Goal: Task Accomplishment & Management: Use online tool/utility

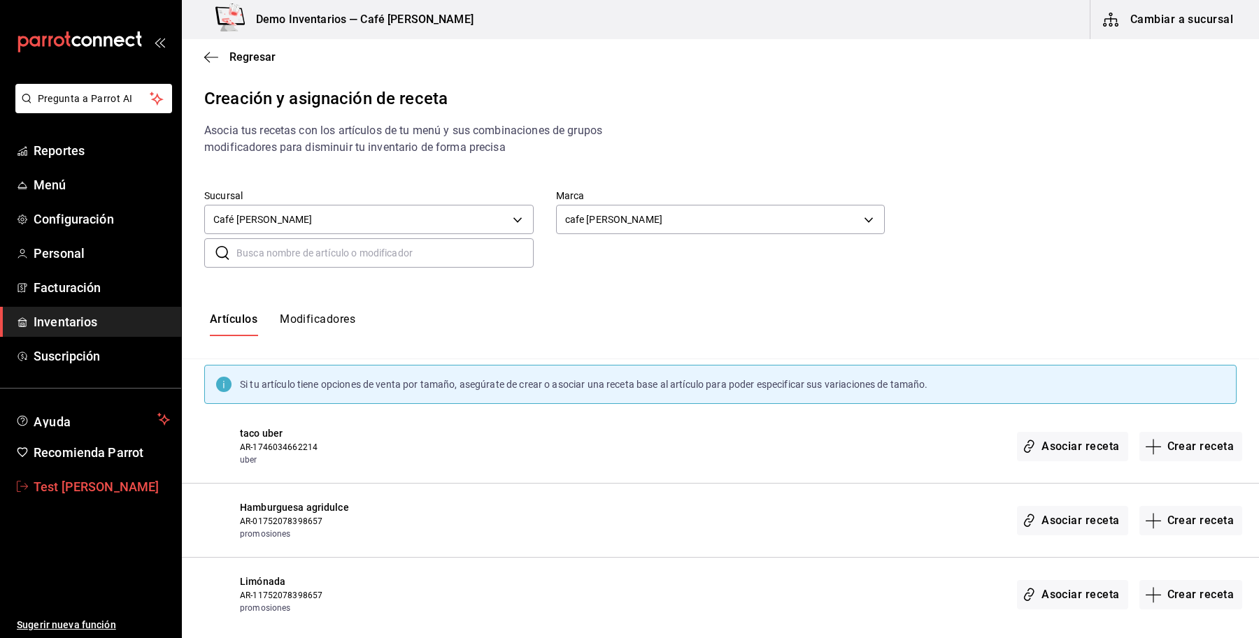
click at [70, 478] on span "Test [PERSON_NAME]" at bounding box center [102, 487] width 136 height 19
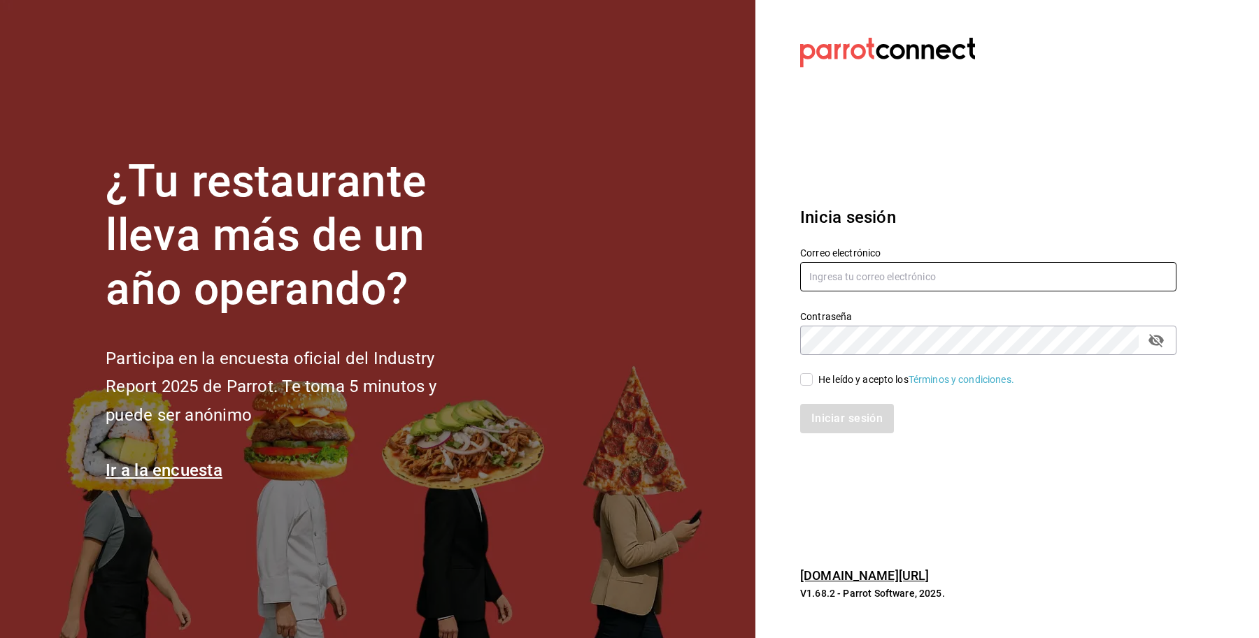
type input "[EMAIL_ADDRESS][DOMAIN_NAME]"
drag, startPoint x: 941, startPoint y: 275, endPoint x: 662, endPoint y: 259, distance: 279.4
click at [662, 259] on div "¿Tu restaurante lleva más de un año operando? Participa en la encuesta oficial …" at bounding box center [629, 319] width 1259 height 638
paste input "text"
paste input "[EMAIL_ADDRESS][DOMAIN_NAME]"
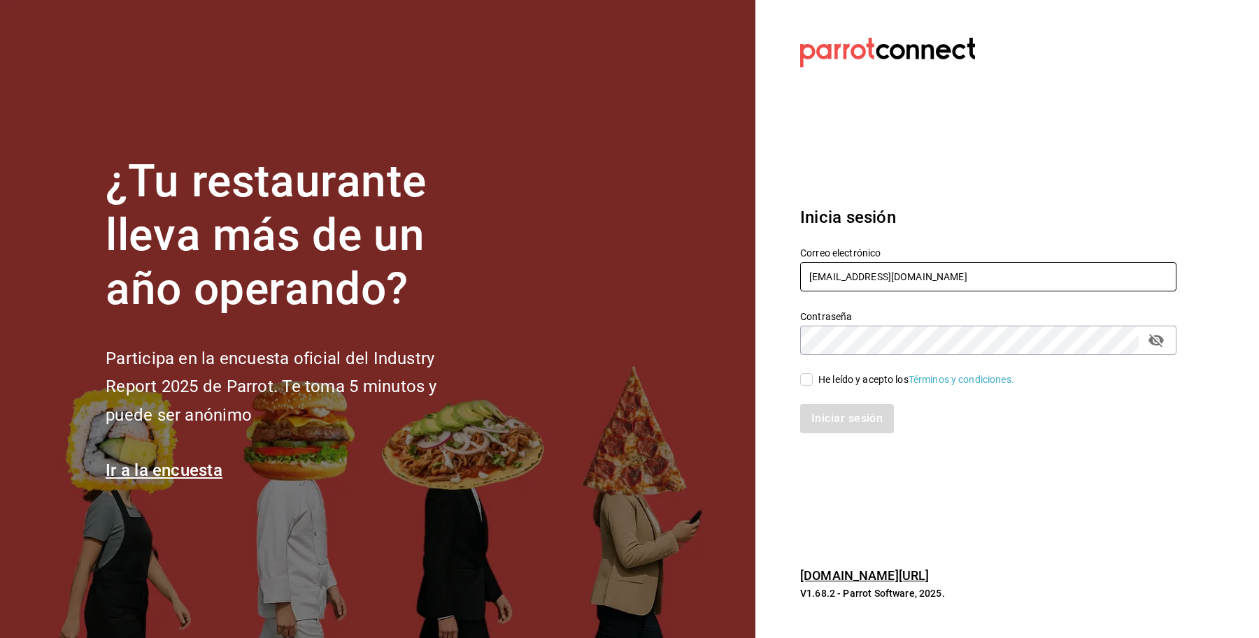
type input "[EMAIL_ADDRESS][DOMAIN_NAME]"
click at [685, 313] on div "¿Tu restaurante lleva más de un año operando? Participa en la encuesta oficial …" at bounding box center [629, 319] width 1259 height 638
click at [832, 375] on div "He leído y acepto los Términos y condiciones." at bounding box center [916, 380] width 196 height 15
click at [812, 375] on input "He leído y acepto los Términos y condiciones." at bounding box center [806, 379] width 13 height 13
checkbox input "true"
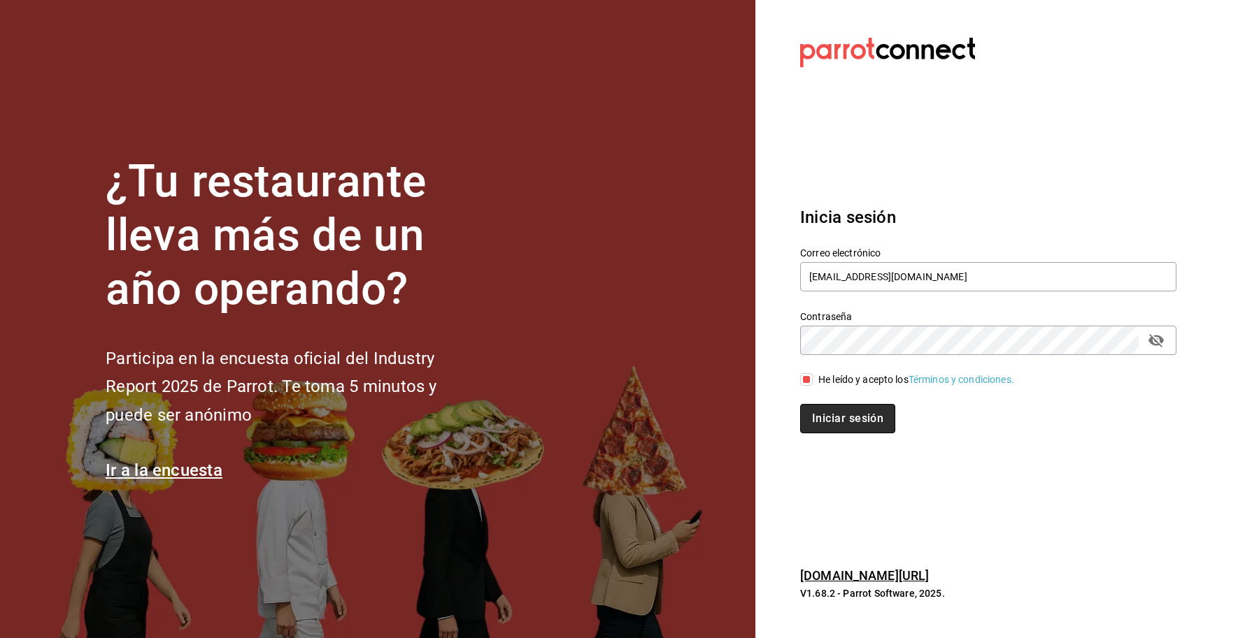
click at [833, 420] on button "Iniciar sesión" at bounding box center [847, 418] width 95 height 29
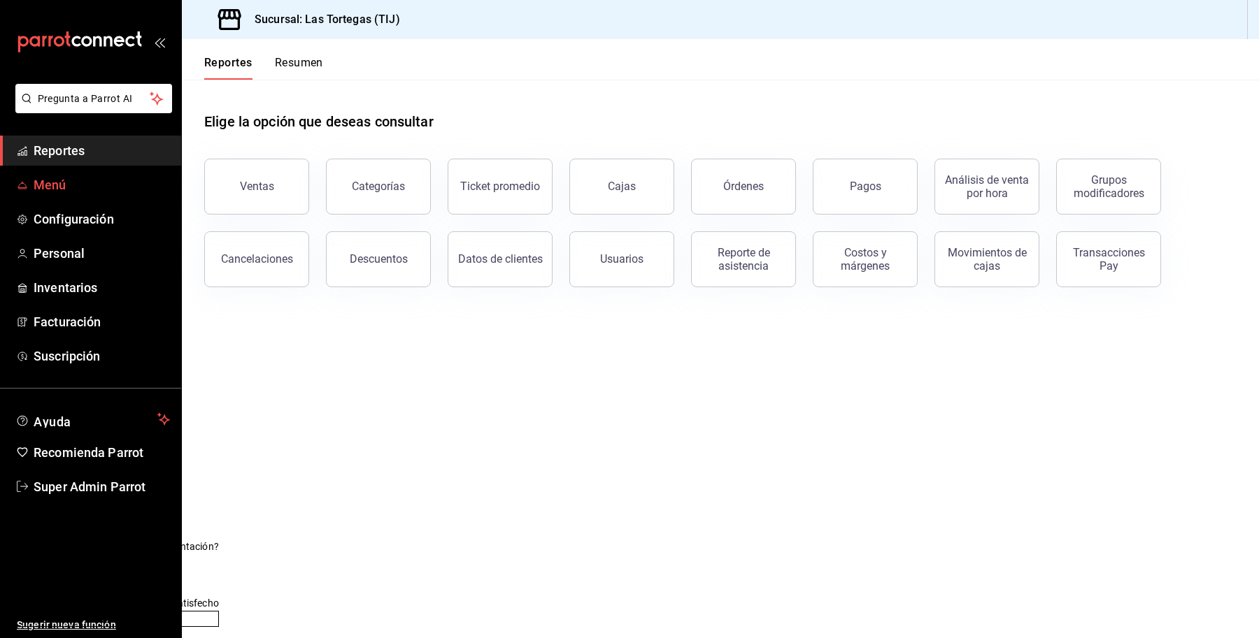
click at [45, 191] on span "Menú" at bounding box center [102, 184] width 136 height 19
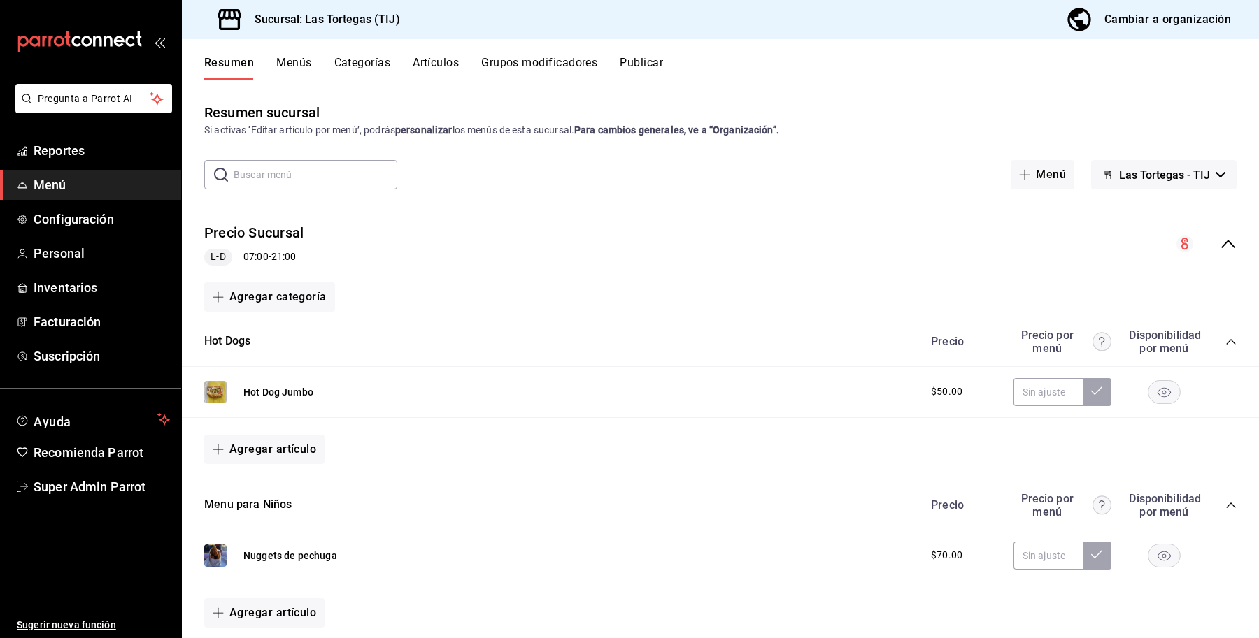
click at [1227, 240] on div "Precio Sucursal L-D 07:00 - 21:00" at bounding box center [720, 244] width 1077 height 65
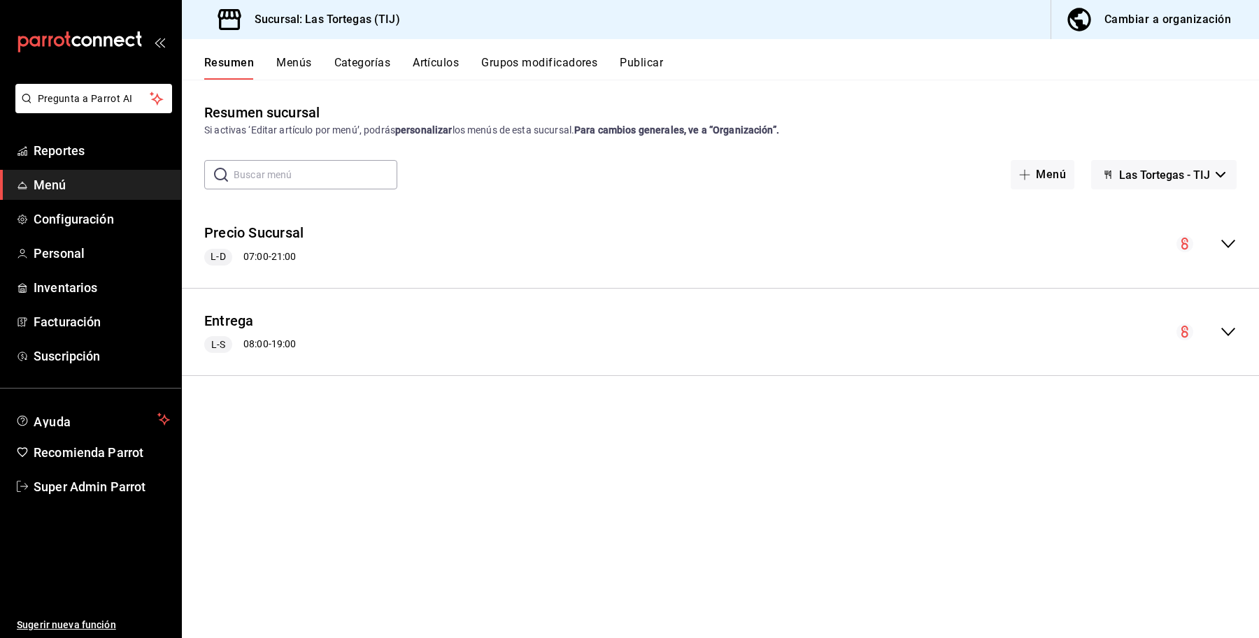
click at [1227, 240] on icon "collapse-menu-row" at bounding box center [1227, 244] width 17 height 17
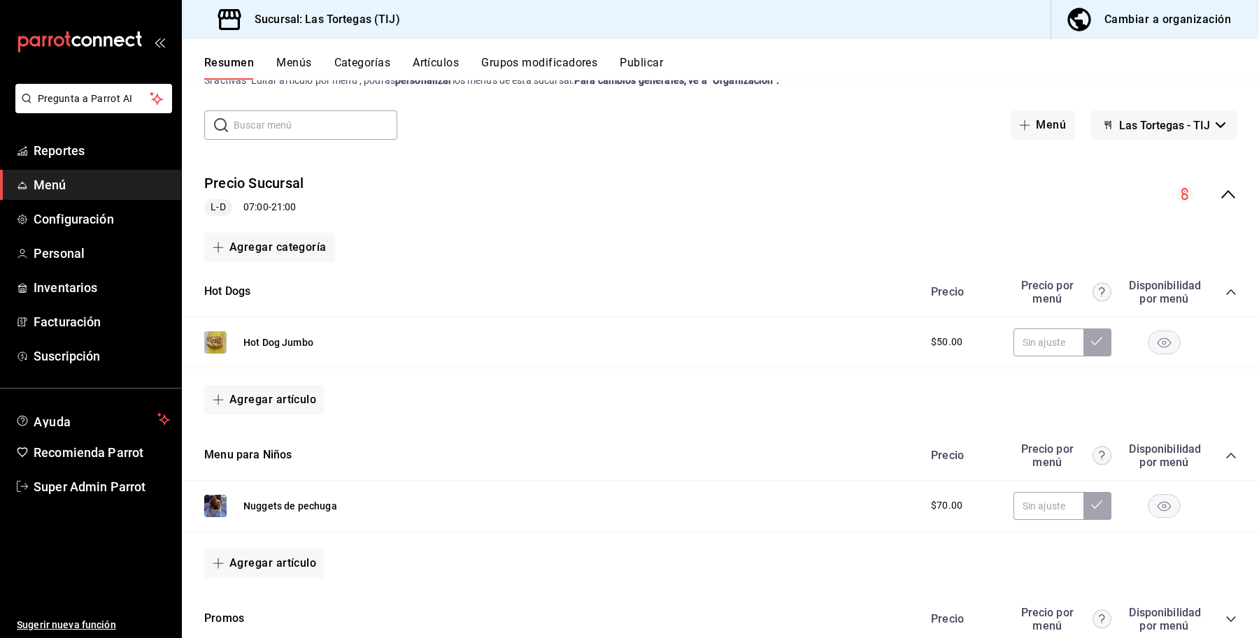
scroll to position [48, 0]
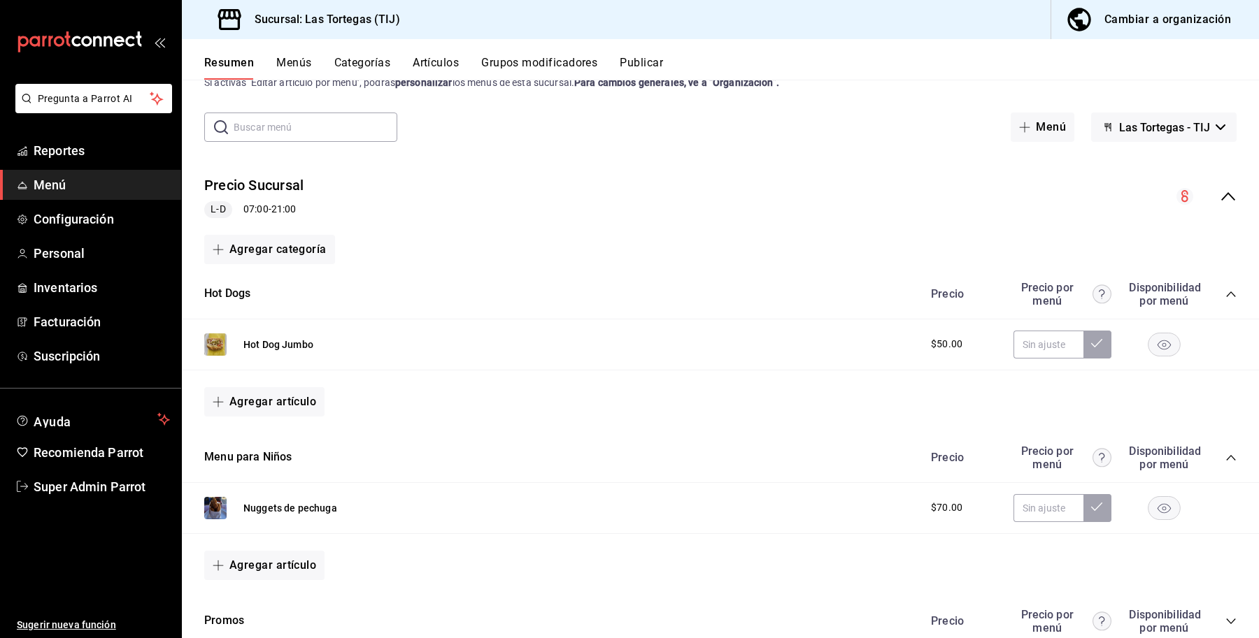
click at [568, 62] on button "Grupos modificadores" at bounding box center [539, 68] width 116 height 24
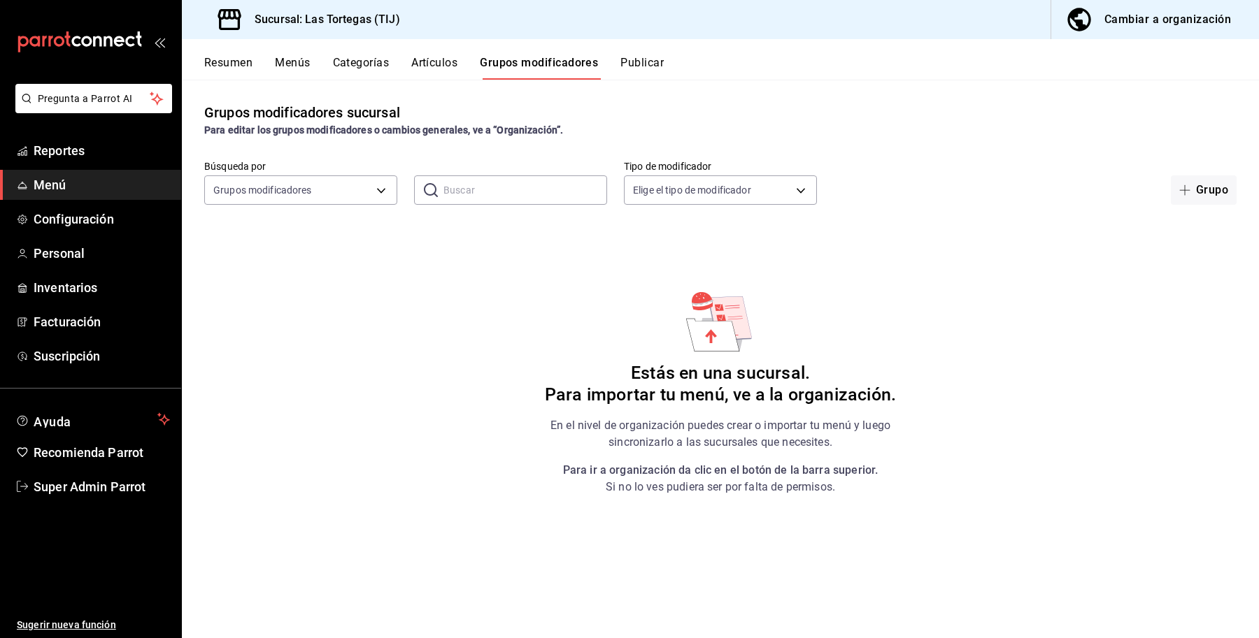
click at [1005, 169] on div "Búsqueda por Grupos modificadores GROUP ​ ​ Tipo de modificador Elige el tipo d…" at bounding box center [720, 182] width 1077 height 45
click at [1193, 189] on span "button" at bounding box center [1187, 190] width 17 height 11
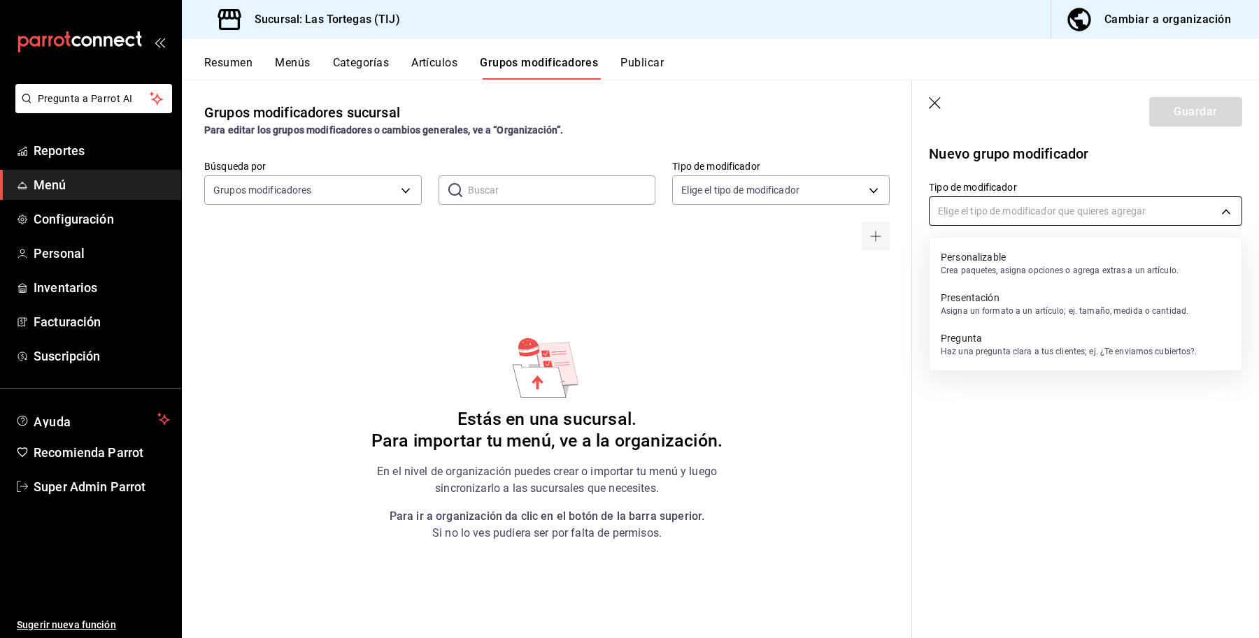
click at [1086, 214] on body "Pregunta a Parrot AI Reportes Menú Configuración Personal Inventarios Facturaci…" at bounding box center [629, 319] width 1259 height 638
click at [1029, 278] on div "Personalizable Crea paquetes, asigna opciones o agrega extras a un artículo." at bounding box center [1059, 264] width 238 height 32
type input "CUSTOMIZABLE"
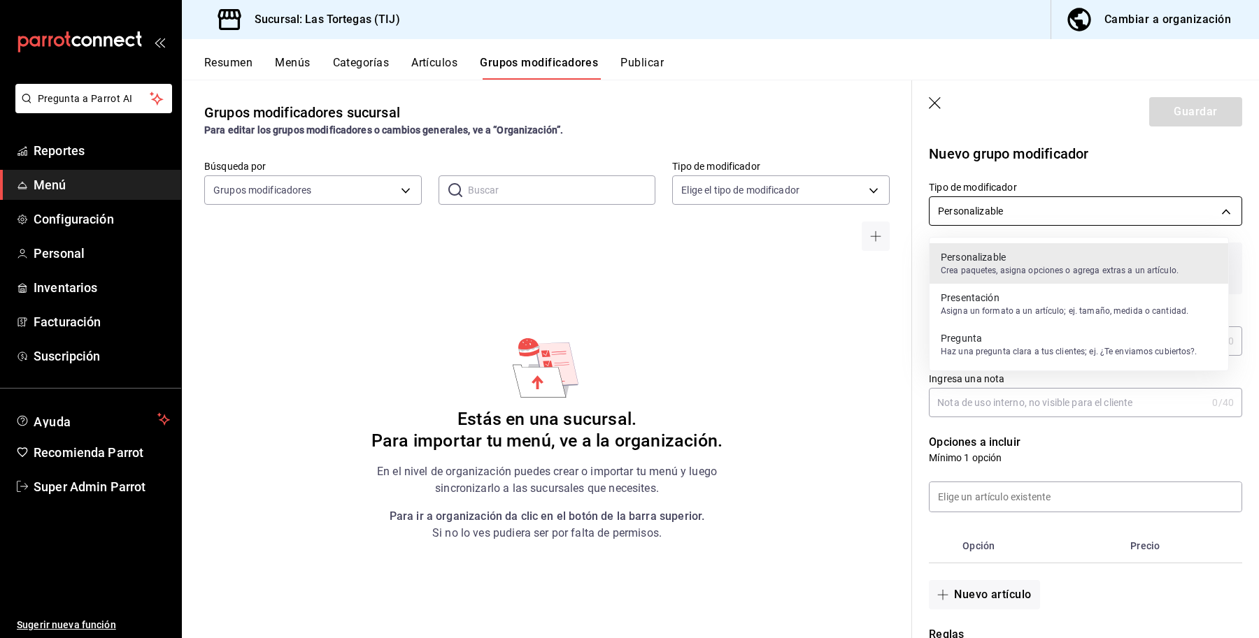
click at [1073, 208] on body "Pregunta a Parrot AI Reportes Menú Configuración Personal Inventarios Facturaci…" at bounding box center [629, 319] width 1259 height 638
click at [1068, 261] on p "Personalizable" at bounding box center [1059, 257] width 238 height 14
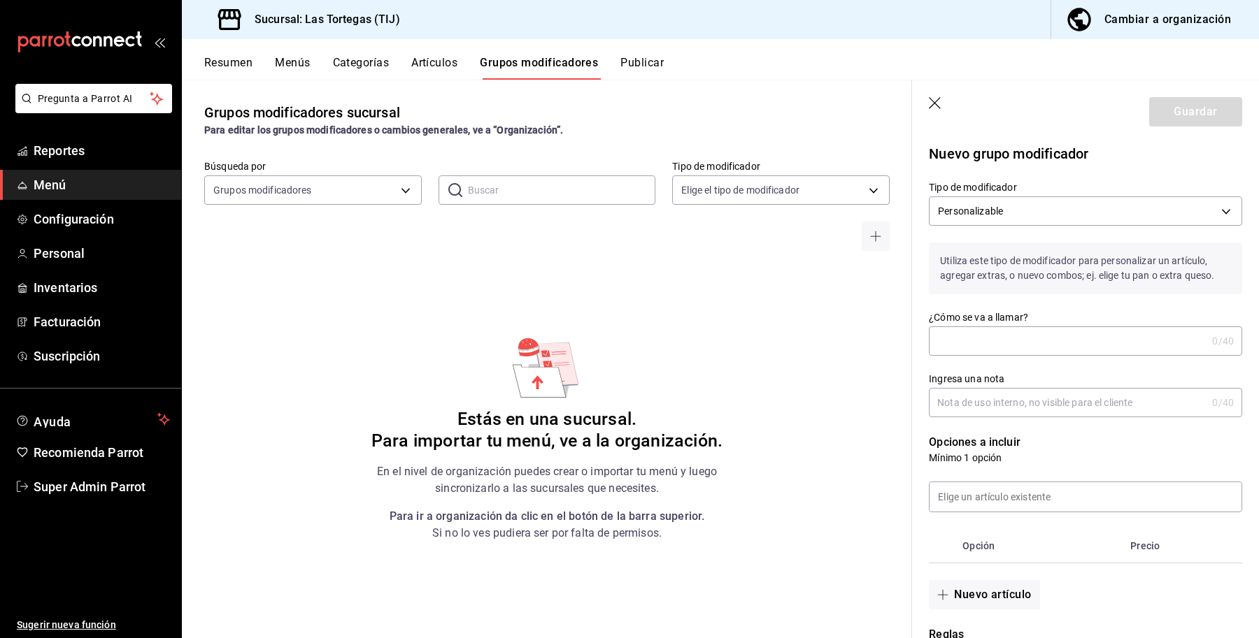
click at [1056, 341] on input "¿Cómo se va a llamar?" at bounding box center [1068, 341] width 278 height 28
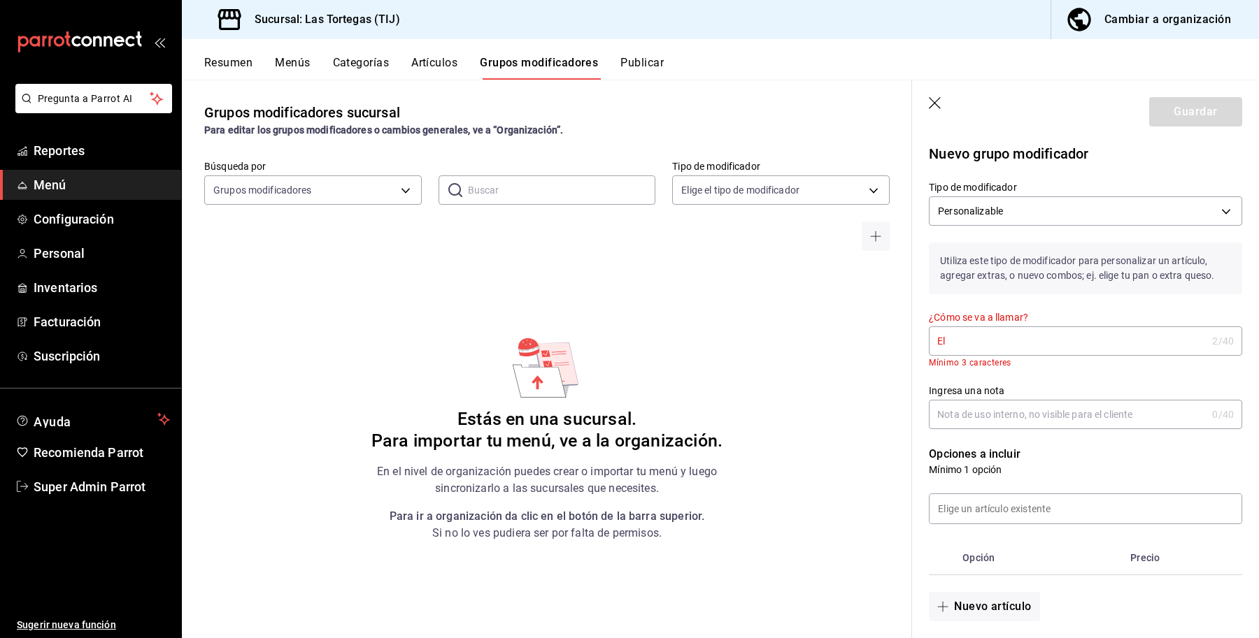
type input "E"
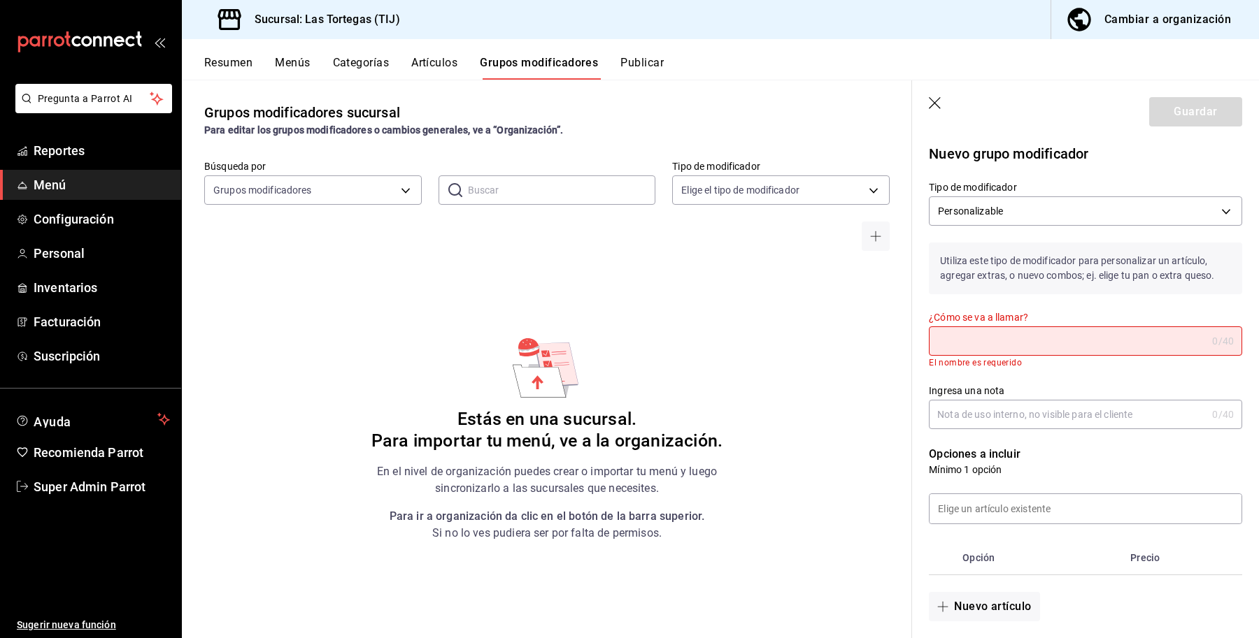
click at [1089, 410] on input "Ingresa una nota" at bounding box center [1068, 415] width 278 height 28
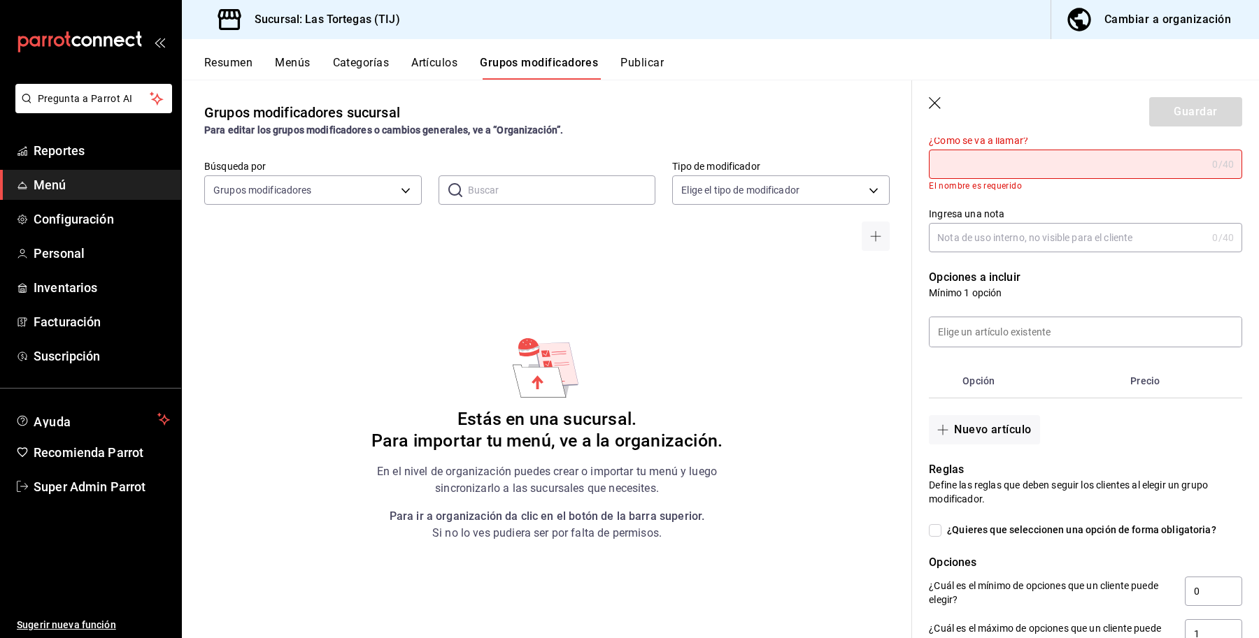
scroll to position [179, 0]
click at [1008, 433] on button "Nuevo artículo" at bounding box center [984, 427] width 110 height 29
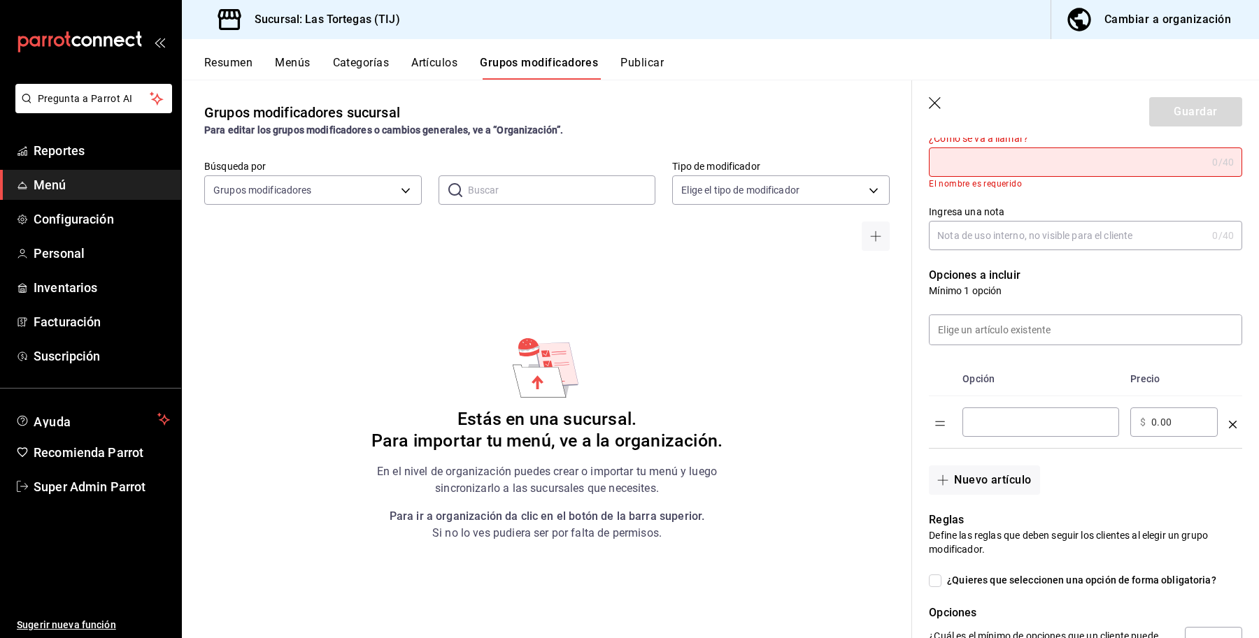
click at [1029, 428] on input "optionsTable" at bounding box center [1040, 422] width 137 height 14
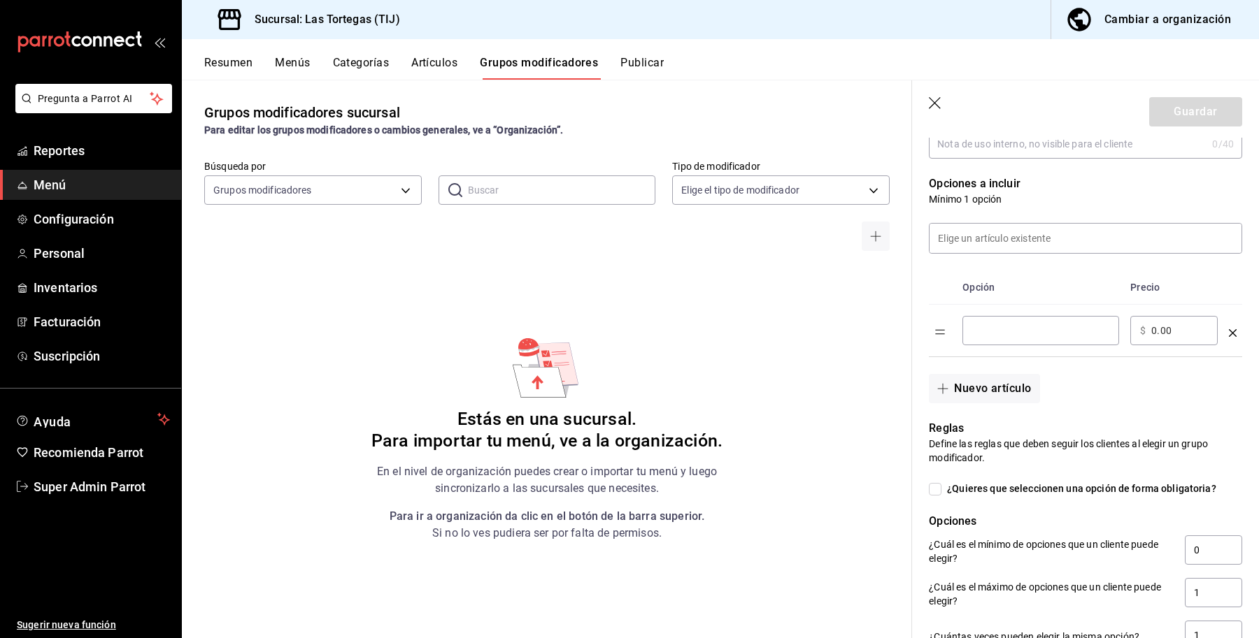
click at [1154, 382] on div "Nuevo artículo" at bounding box center [1077, 380] width 330 height 46
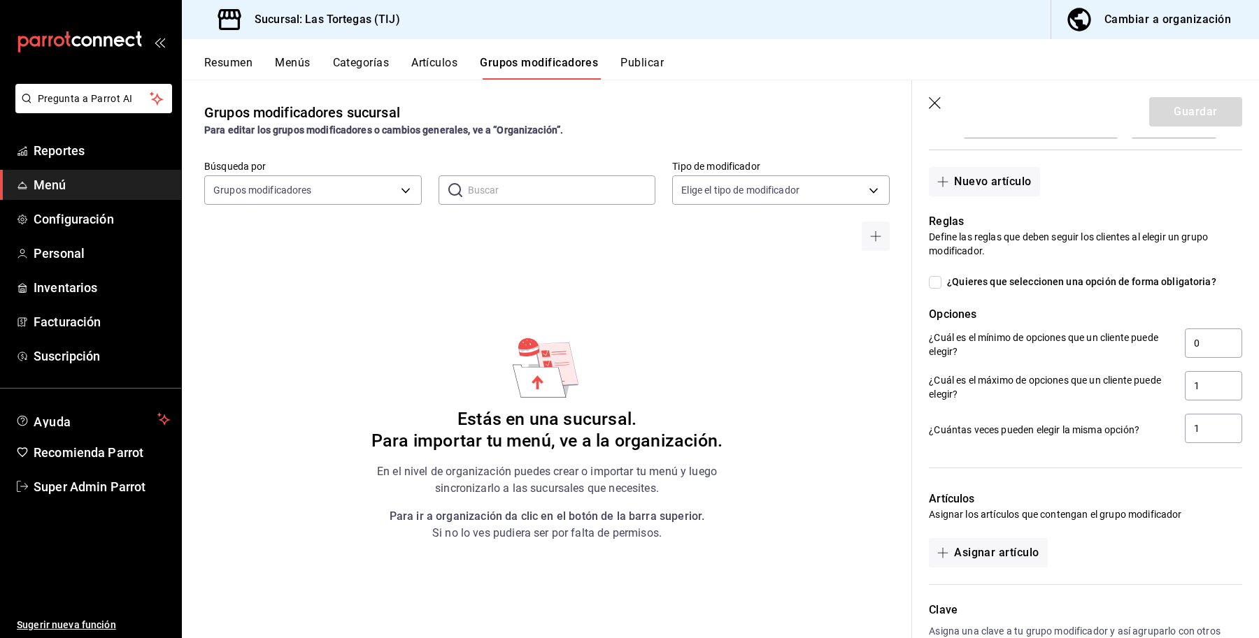
scroll to position [574, 0]
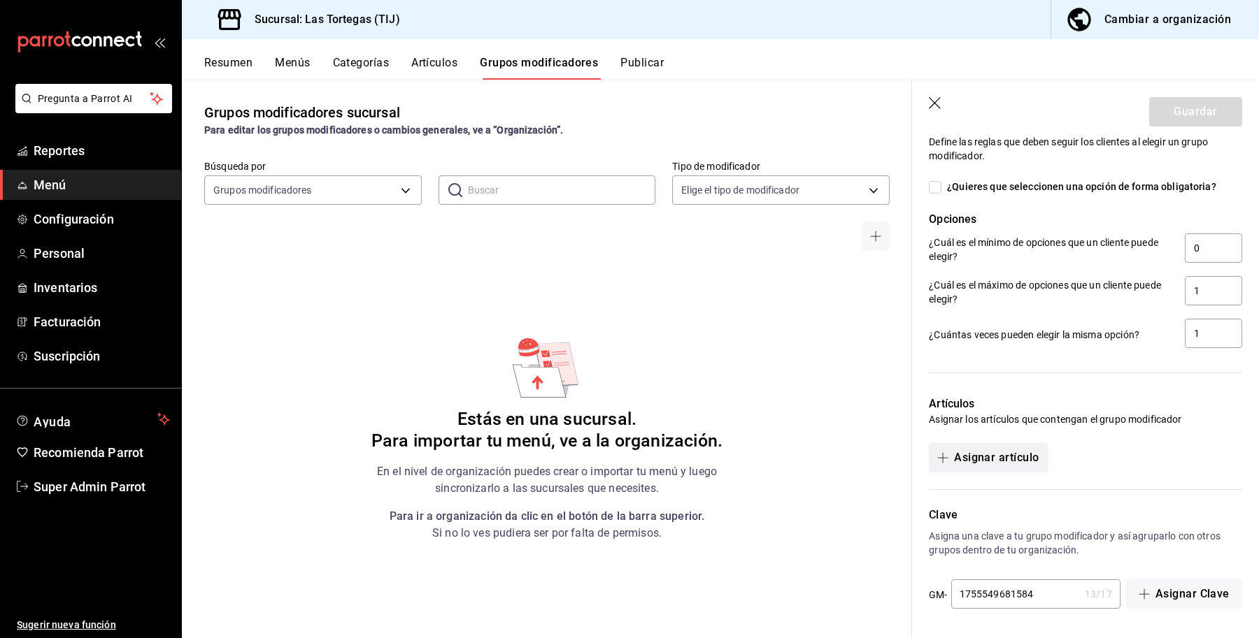
click at [947, 457] on icon "button" at bounding box center [942, 457] width 11 height 11
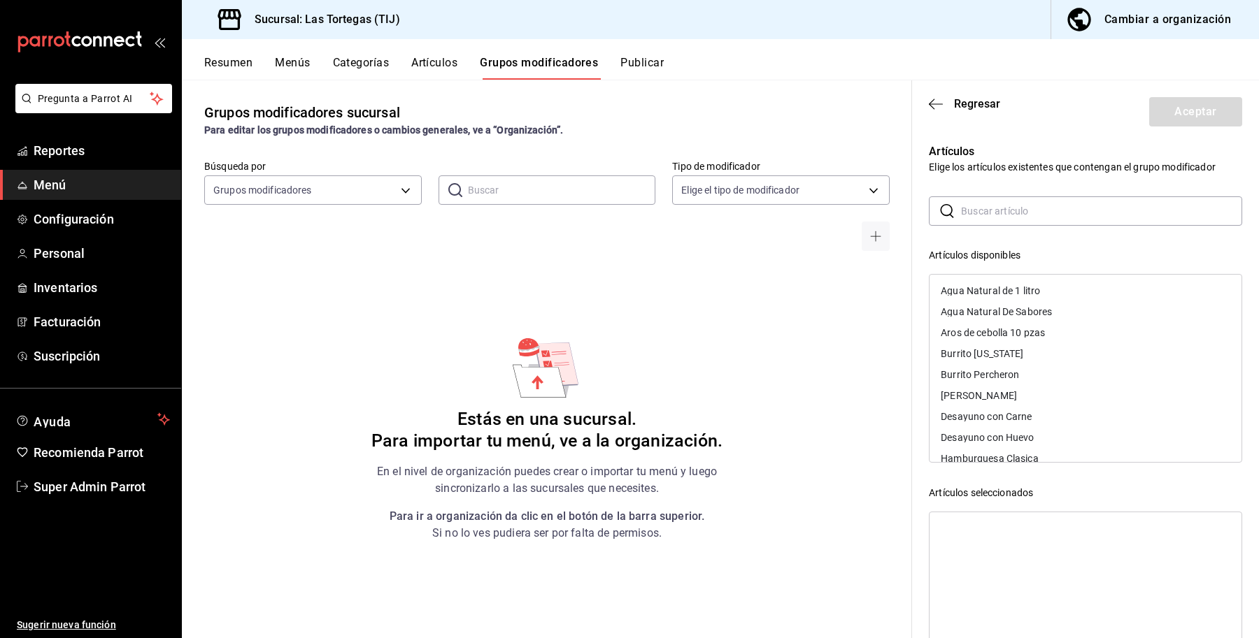
click at [1042, 208] on input "text" at bounding box center [1101, 211] width 281 height 28
click at [937, 105] on icon "button" at bounding box center [936, 104] width 14 height 13
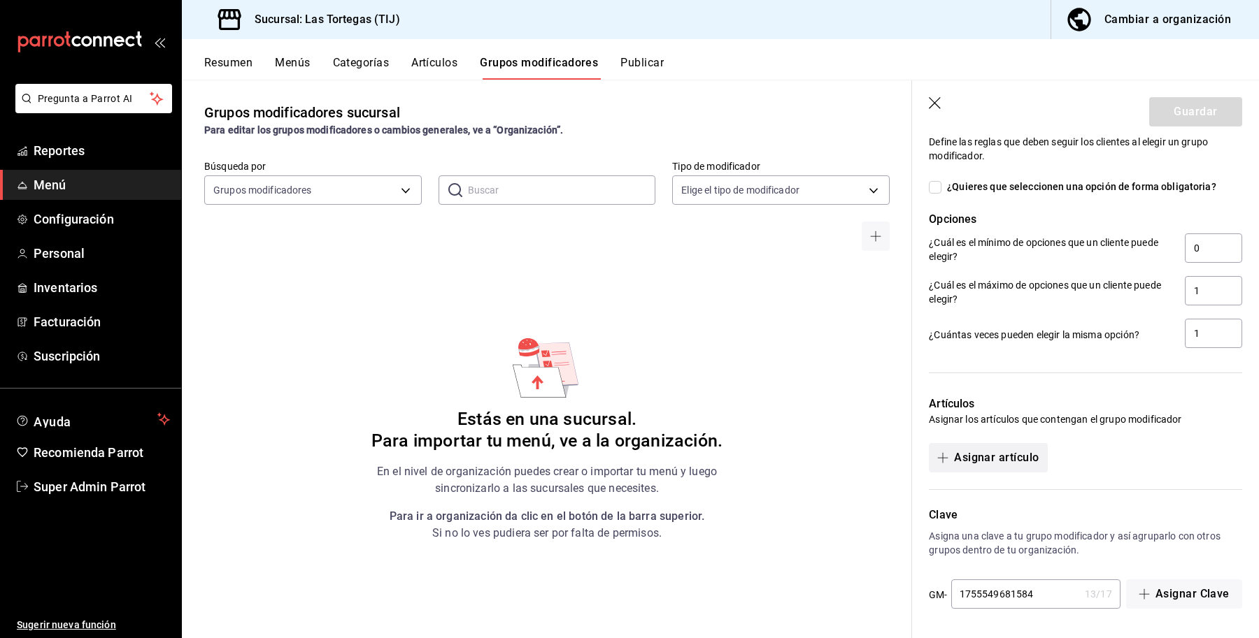
click at [979, 458] on button "Asignar artículo" at bounding box center [988, 457] width 118 height 29
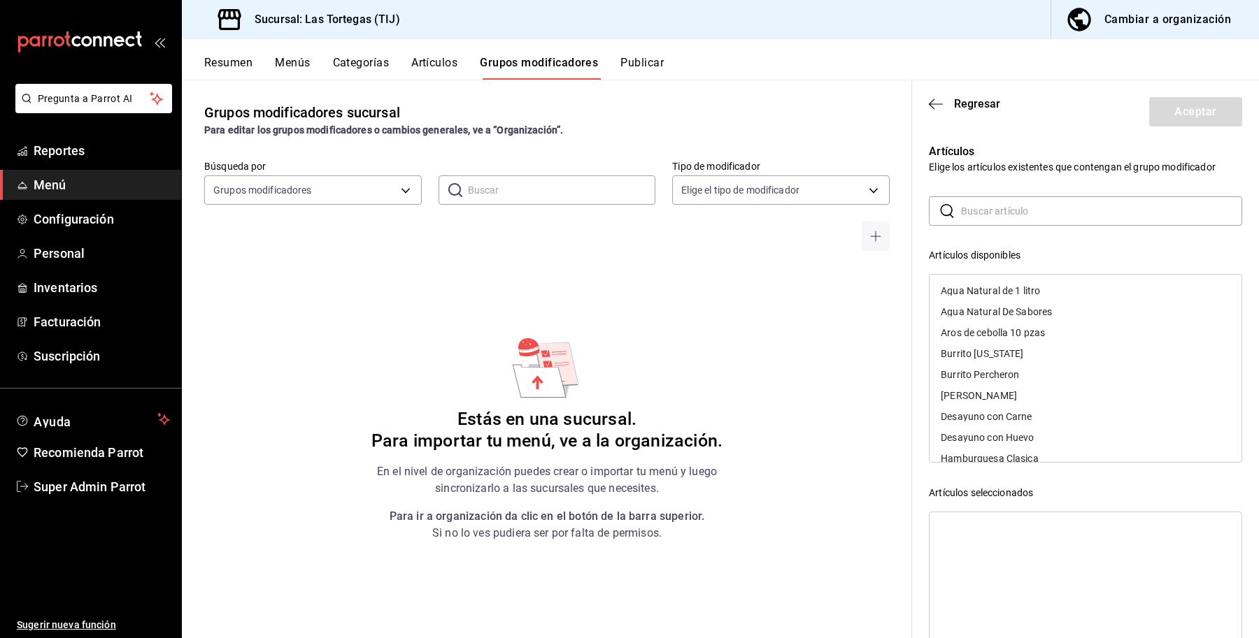
click at [1046, 208] on input "text" at bounding box center [1101, 211] width 281 height 28
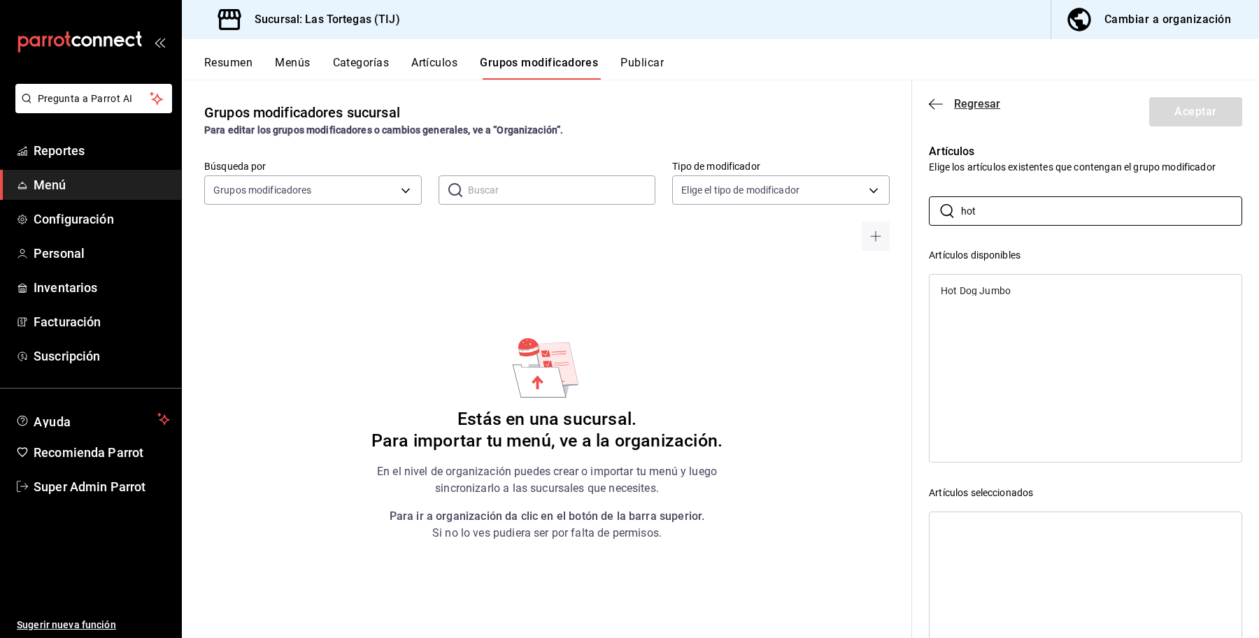
type input "hot"
click at [933, 109] on icon "button" at bounding box center [936, 104] width 14 height 13
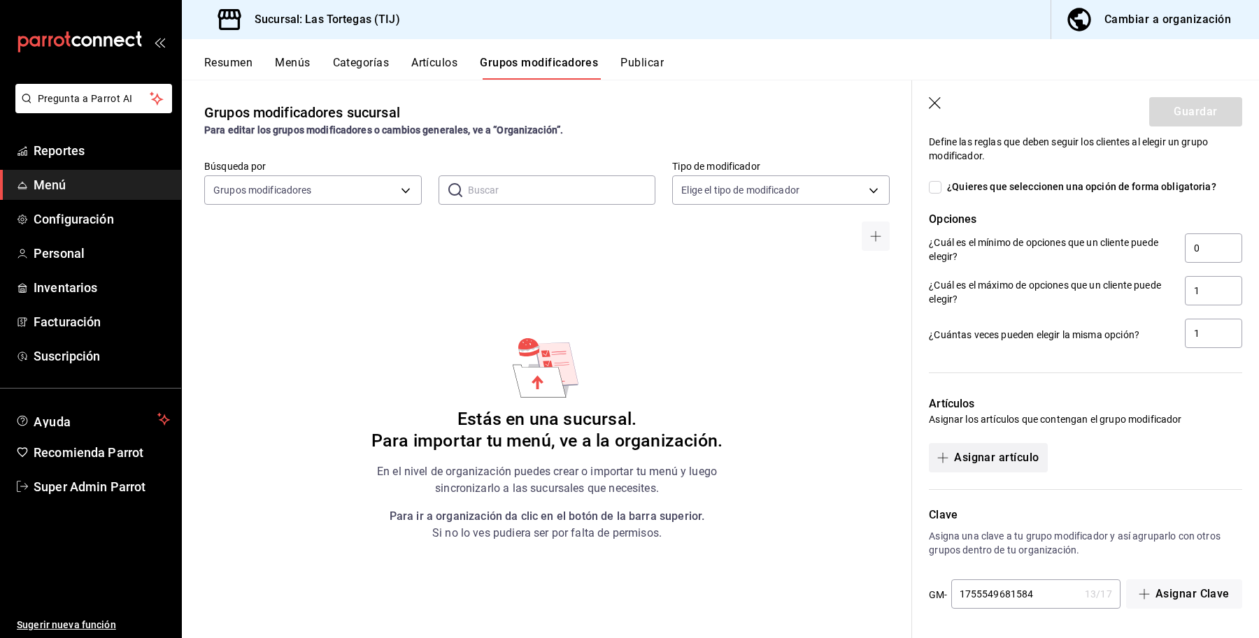
click at [987, 452] on button "Asignar artículo" at bounding box center [988, 457] width 118 height 29
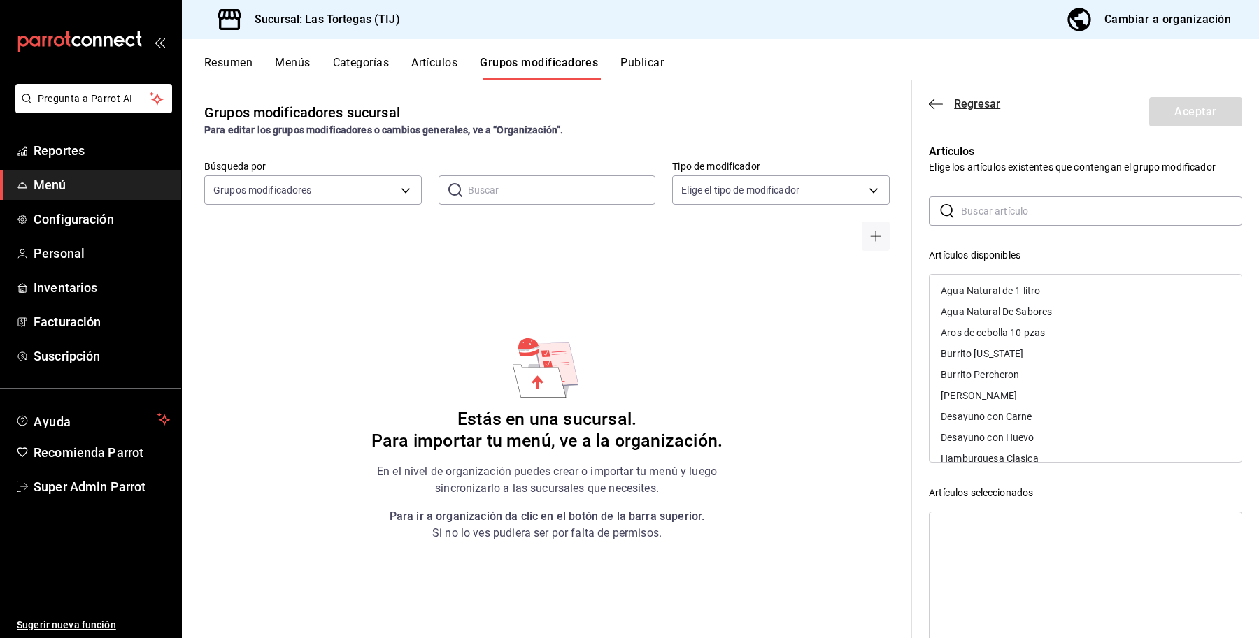
click at [952, 102] on span "Regresar" at bounding box center [964, 103] width 71 height 13
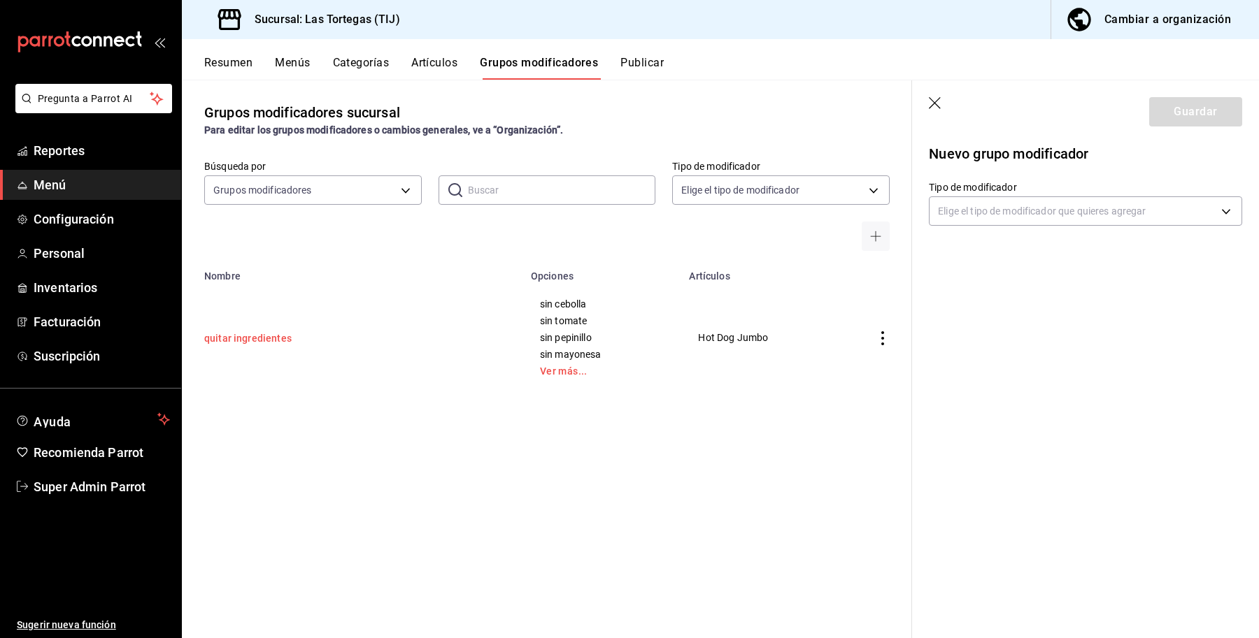
click at [255, 334] on button "quitar ingredientes" at bounding box center [288, 338] width 168 height 14
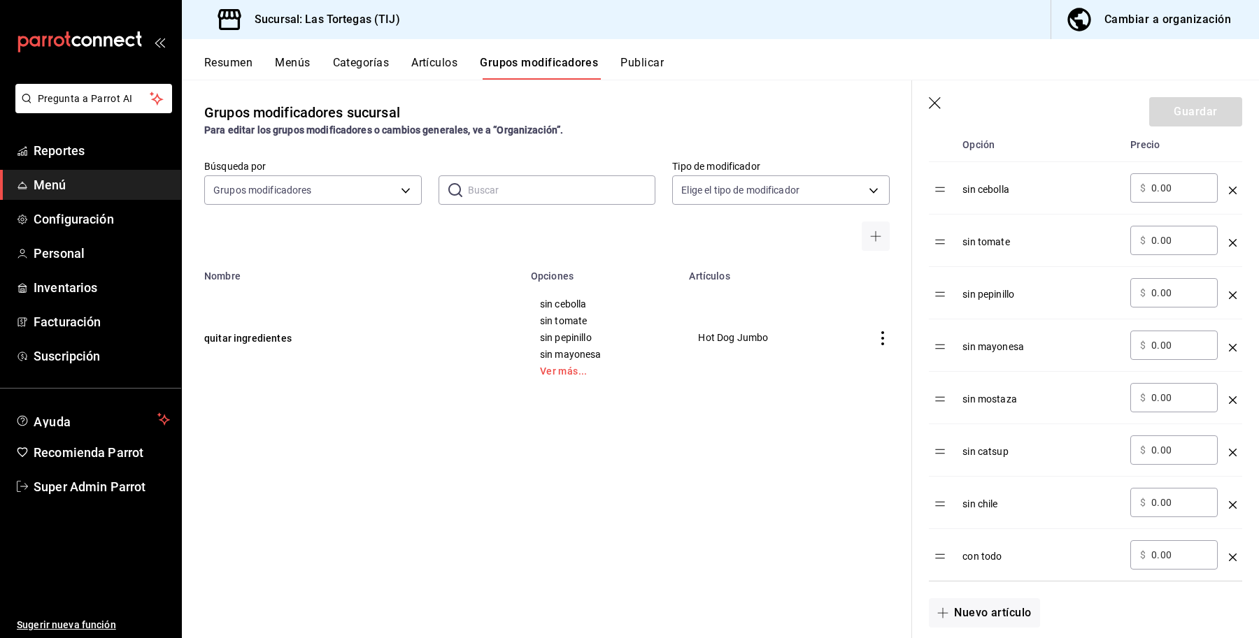
scroll to position [471, 0]
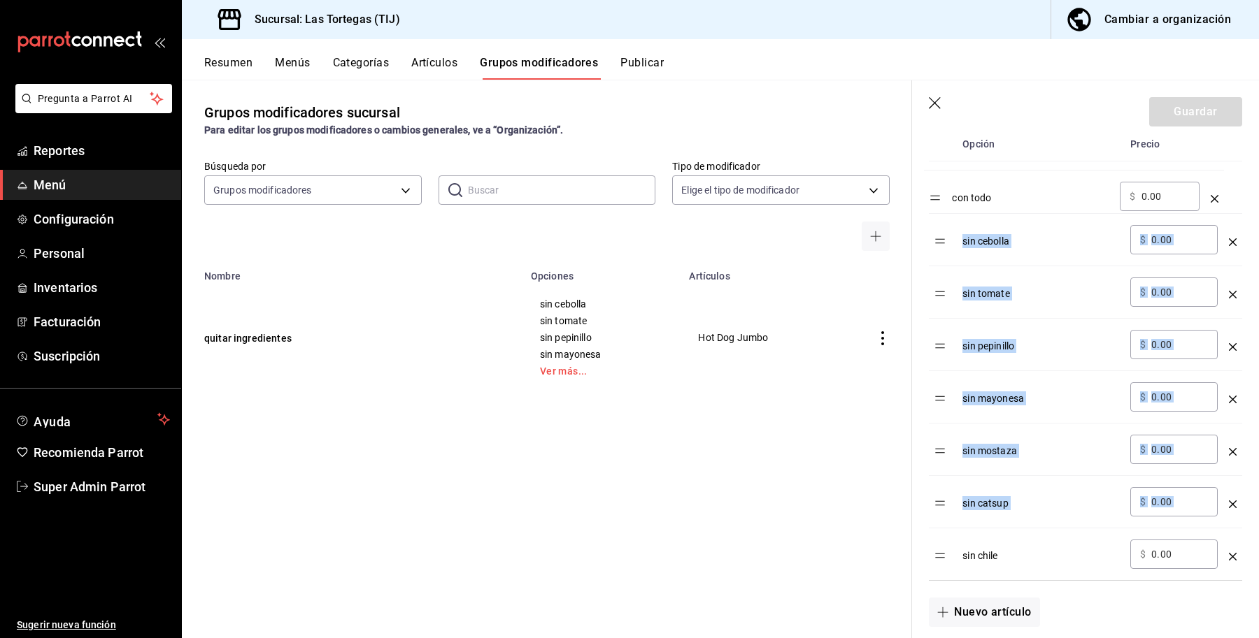
drag, startPoint x: 945, startPoint y: 553, endPoint x: 940, endPoint y: 193, distance: 360.1
click at [940, 193] on table "Opción Precio sin cebolla ​ $ 0.00 ​ sin tomate ​ $ 0.00 ​ sin pepinillo ​ $ 0.…" at bounding box center [1085, 353] width 313 height 453
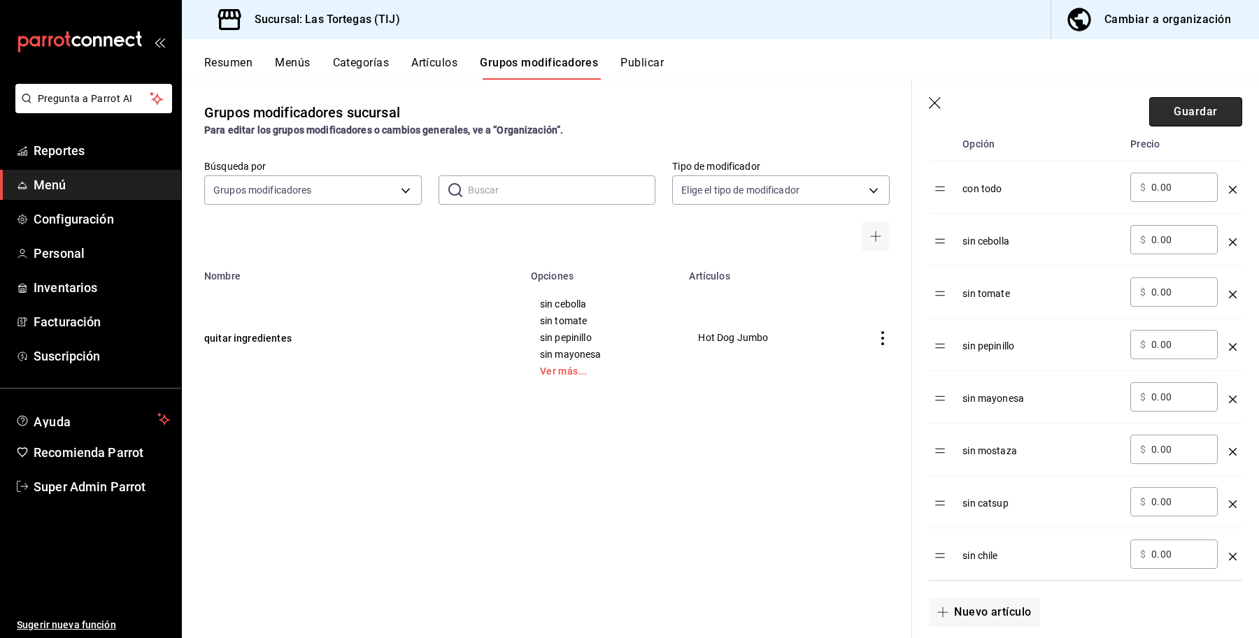
click at [1192, 115] on button "Guardar" at bounding box center [1195, 111] width 93 height 29
